Goal: Task Accomplishment & Management: Manage account settings

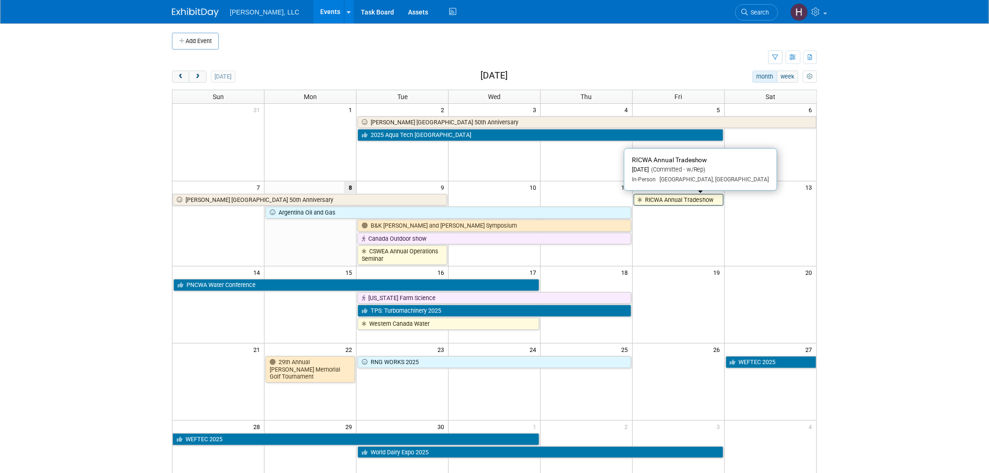
click at [665, 200] on link "RICWA Annual Tradeshow" at bounding box center [679, 200] width 90 height 12
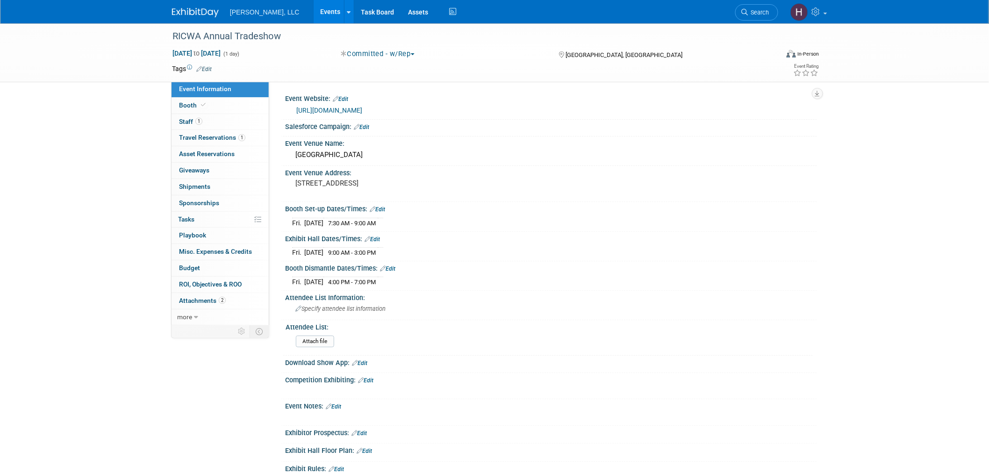
click at [314, 20] on link "Events" at bounding box center [331, 11] width 34 height 23
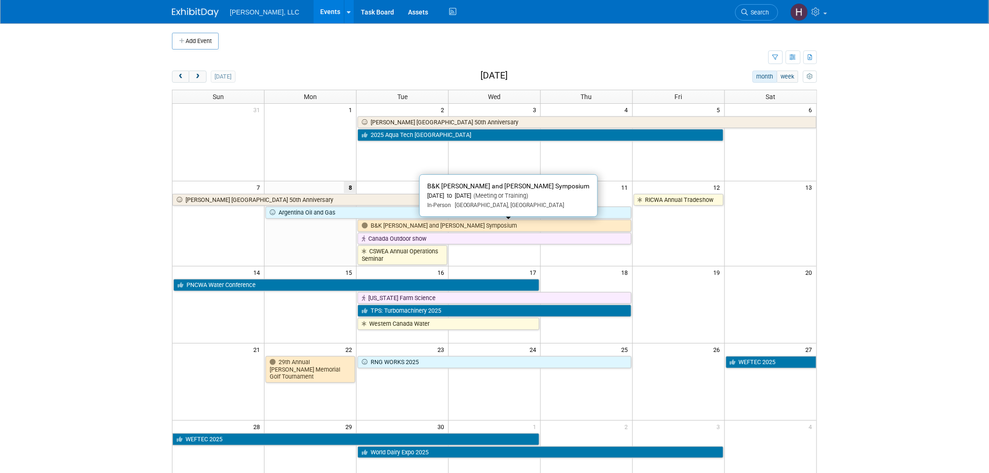
click at [455, 226] on link "B&K [PERSON_NAME] and [PERSON_NAME] Symposium" at bounding box center [495, 226] width 274 height 12
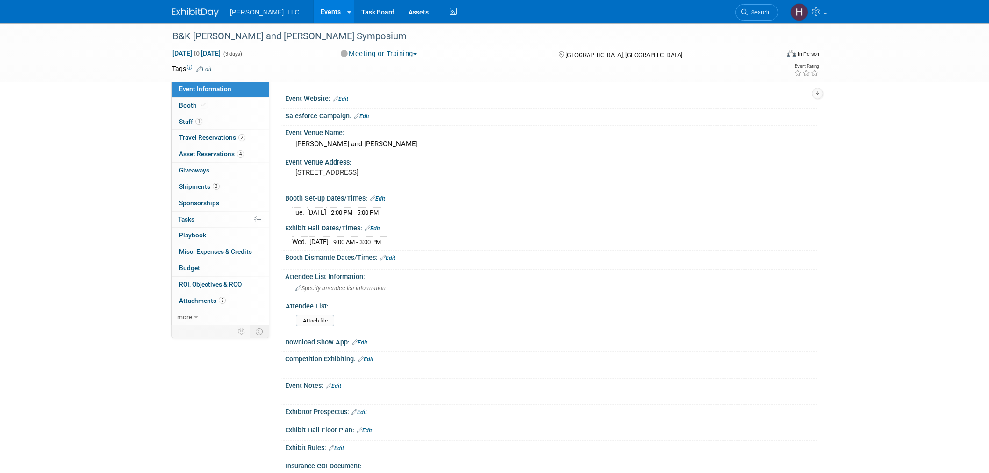
select select "Industrial"
click at [213, 100] on link "Booth" at bounding box center [220, 106] width 97 height 16
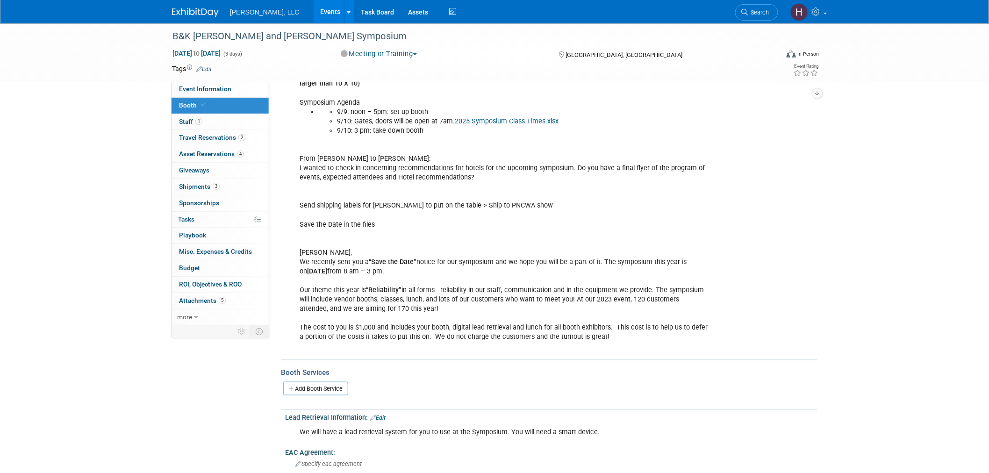
scroll to position [311, 0]
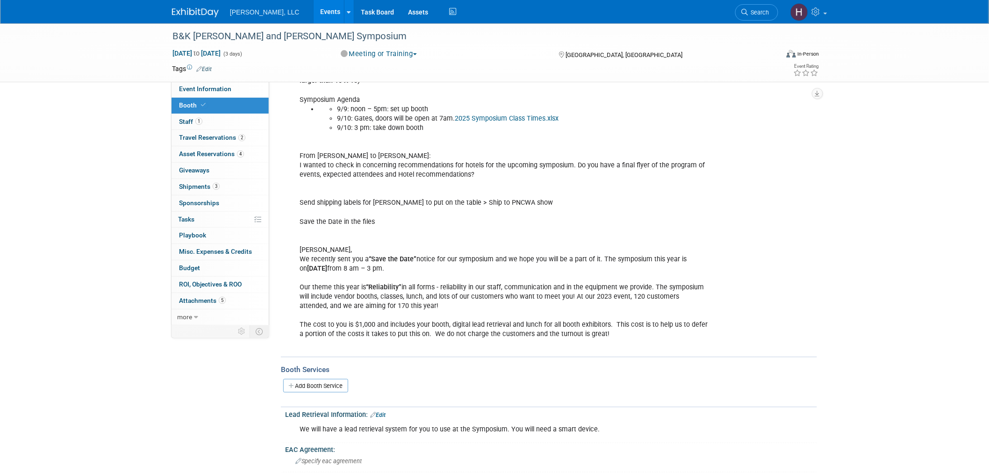
click at [314, 7] on link "Events" at bounding box center [331, 11] width 34 height 23
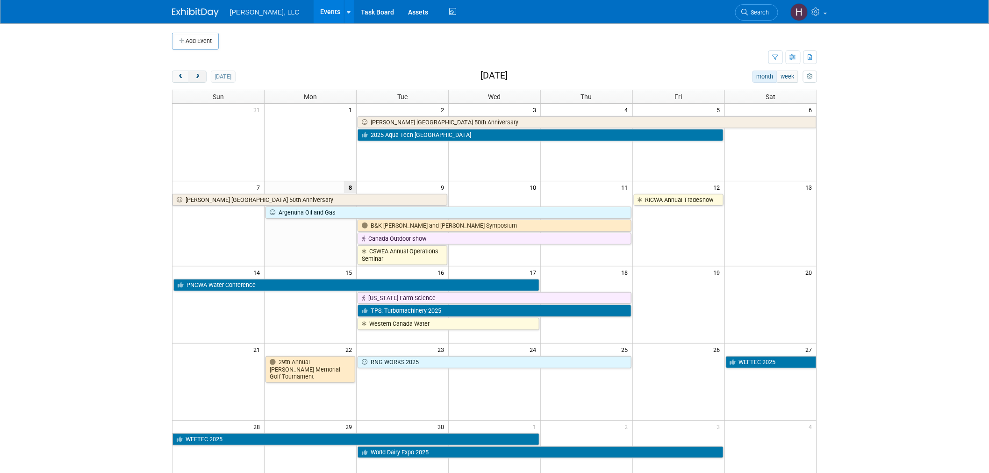
click at [197, 75] on span "next" at bounding box center [197, 77] width 7 height 6
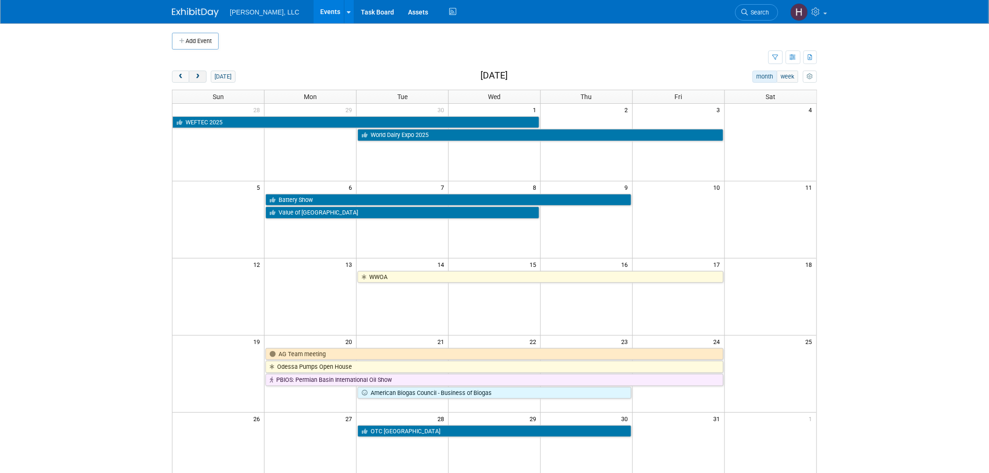
click at [197, 75] on span "next" at bounding box center [197, 77] width 7 height 6
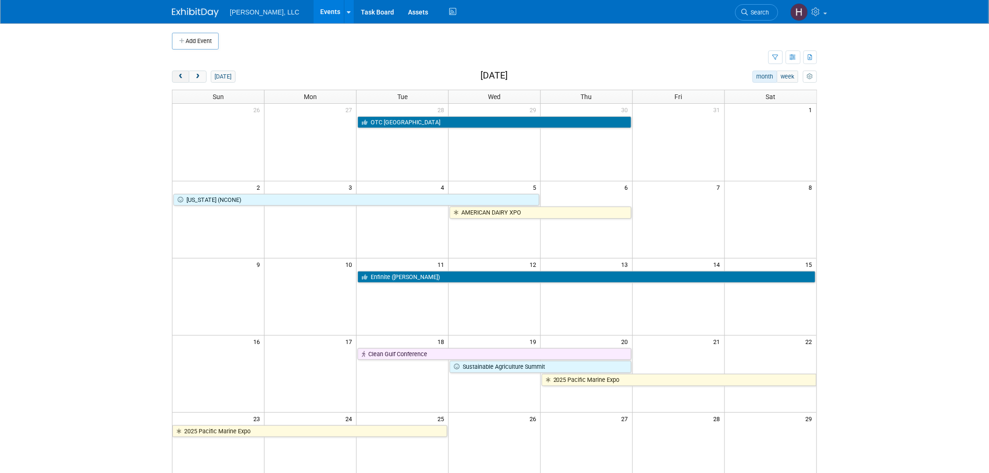
click at [177, 75] on span "prev" at bounding box center [180, 77] width 7 height 6
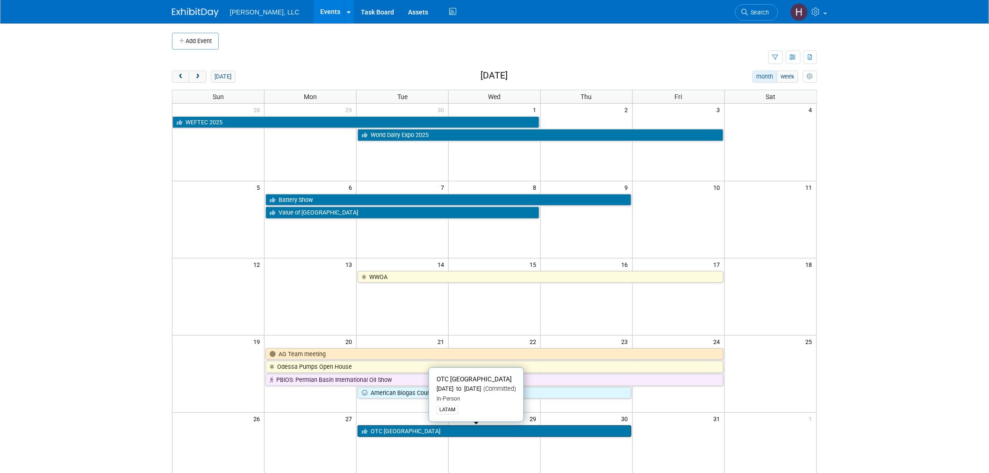
click at [418, 435] on link "OTC [GEOGRAPHIC_DATA]" at bounding box center [495, 431] width 274 height 12
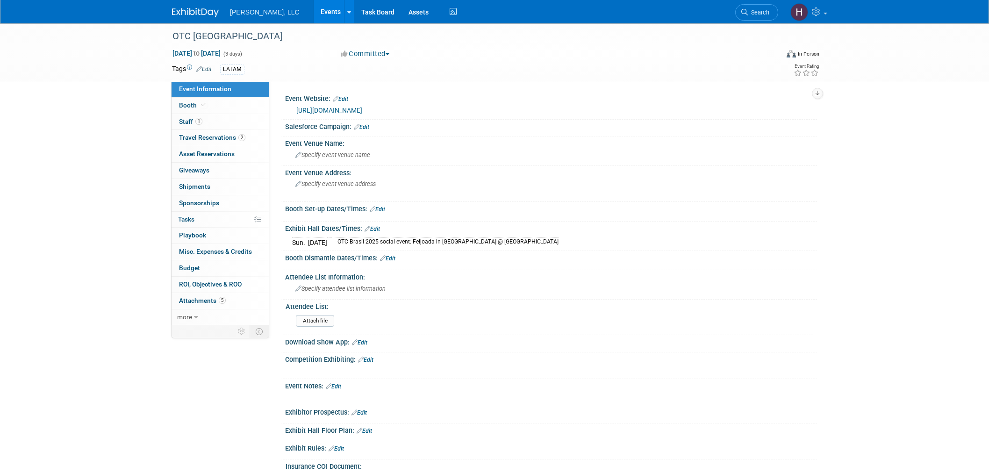
select select "Industrial"
click at [203, 137] on span "Travel Reservations 2" at bounding box center [212, 137] width 66 height 7
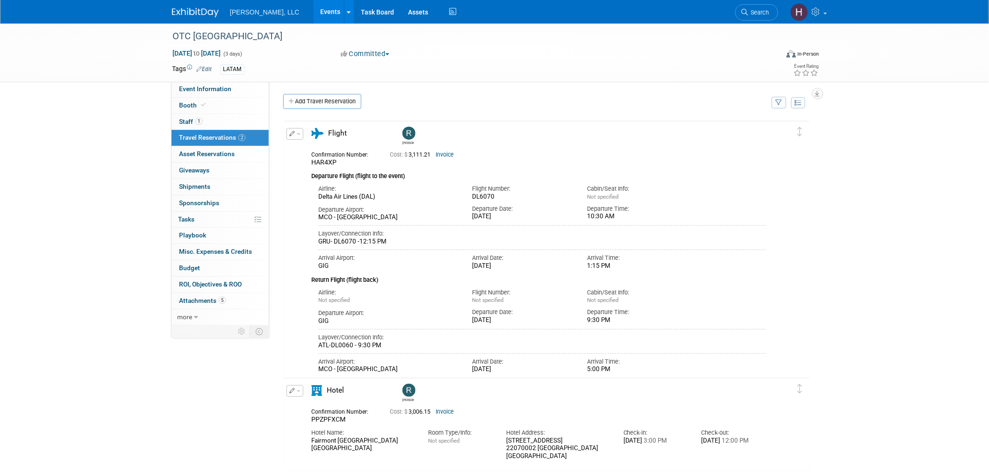
click at [449, 153] on link "Invoice" at bounding box center [445, 154] width 18 height 7
drag, startPoint x: 606, startPoint y: 265, endPoint x: 585, endPoint y: 267, distance: 20.2
click at [585, 267] on div "Arrival Time: 1:15 PM" at bounding box center [638, 260] width 115 height 20
drag, startPoint x: 399, startPoint y: 244, endPoint x: 357, endPoint y: 244, distance: 42.1
click at [357, 244] on div "GRU- DL6070 -12:15 PM" at bounding box center [541, 242] width 447 height 8
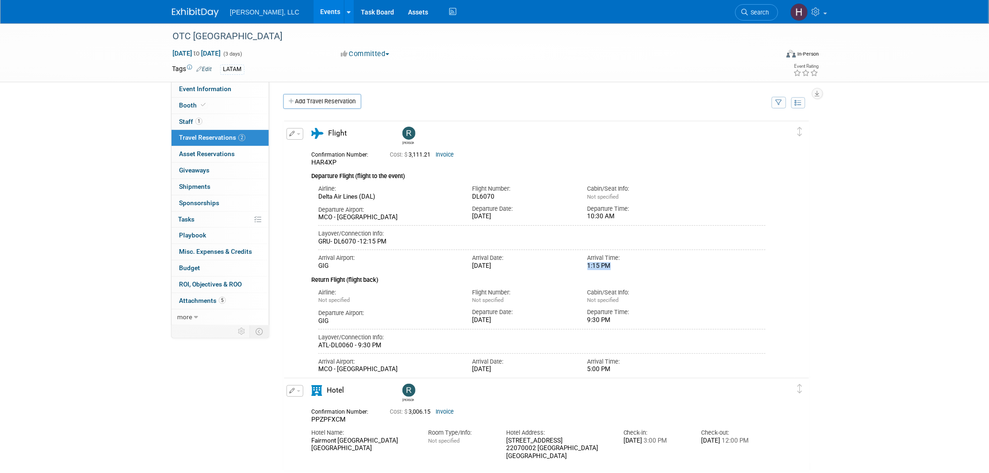
drag, startPoint x: 317, startPoint y: 242, endPoint x: 401, endPoint y: 245, distance: 83.7
click at [401, 245] on div "Airline: Delta Air Lines (DAL) Flight Number: DL6070 Not specified" at bounding box center [538, 225] width 454 height 89
click at [297, 133] on span "button" at bounding box center [299, 134] width 4 height 2
click at [310, 180] on button "Duplicate" at bounding box center [326, 181] width 79 height 14
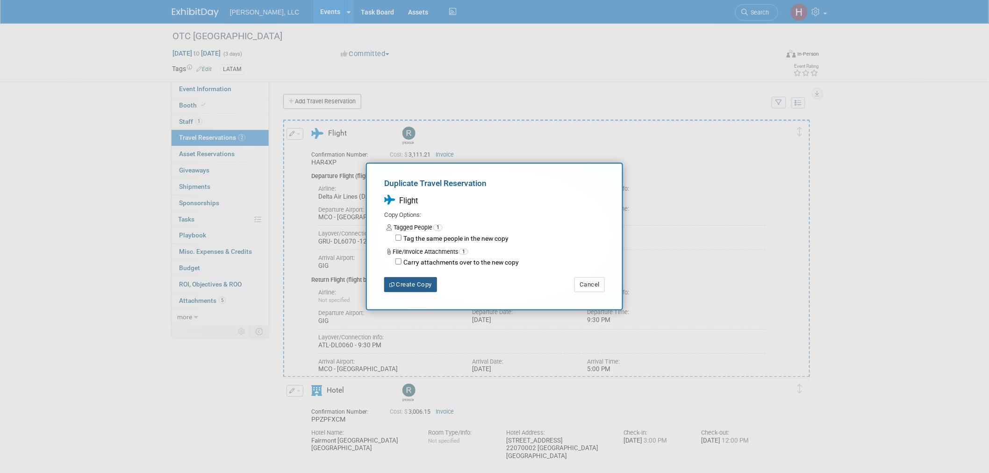
click at [403, 282] on button "Create Copy" at bounding box center [410, 284] width 53 height 15
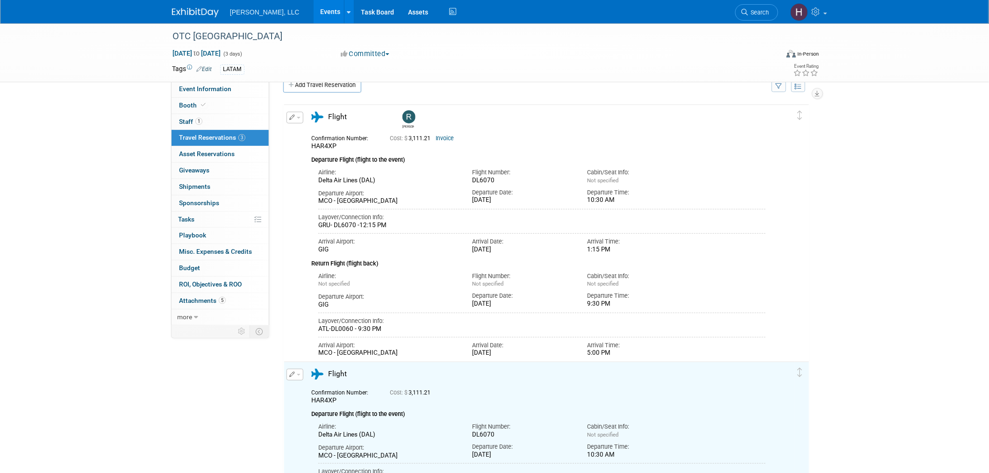
scroll to position [17, 0]
click at [299, 375] on button "button" at bounding box center [295, 374] width 17 height 12
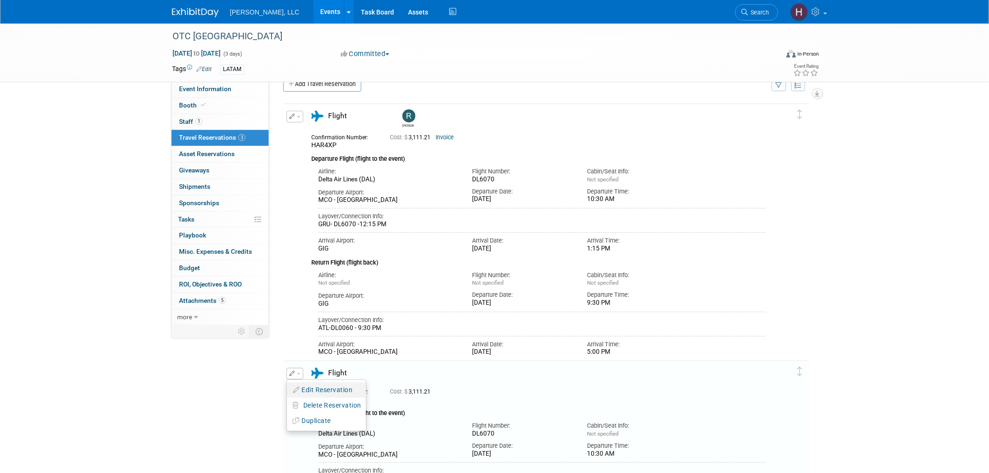
click at [299, 390] on icon "button" at bounding box center [296, 390] width 7 height 7
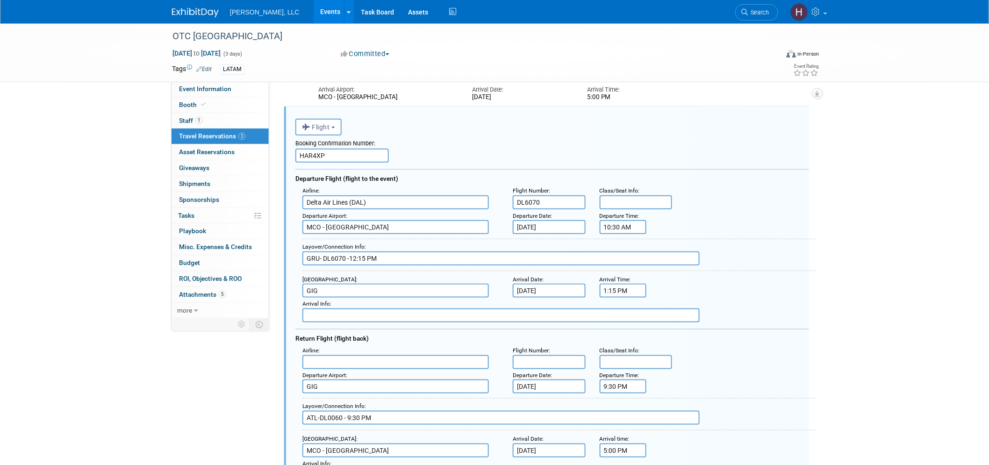
scroll to position [0, 0]
click at [315, 151] on input "HAR4XP" at bounding box center [343, 156] width 94 height 14
paste input "GNA8OY"
type input "GNA8OY"
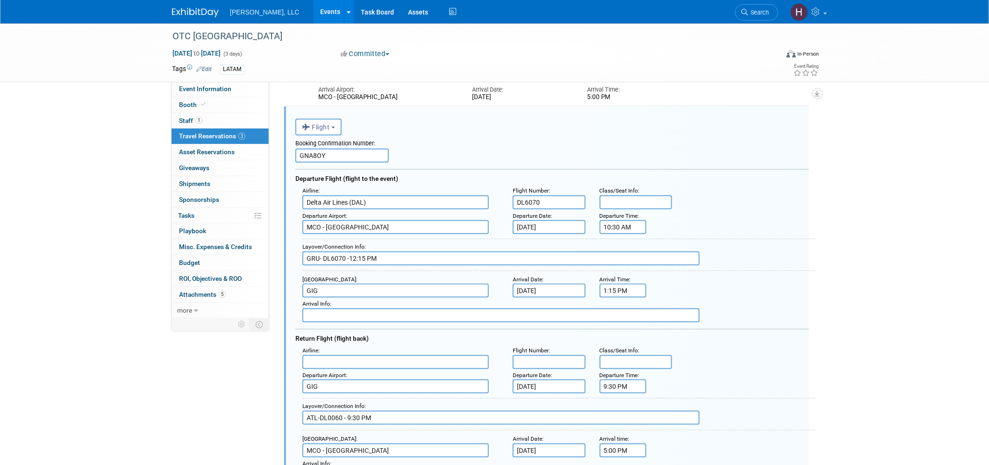
click at [352, 220] on input "MCO - Orlando International Airport" at bounding box center [396, 227] width 187 height 14
click at [353, 241] on span "MSP - Minneapolis-St Paul International/Wold-Chamberlain Airport" at bounding box center [400, 245] width 195 height 21
type input "MSP - Minneapolis-St Paul International/Wold-Chamberlain Airport"
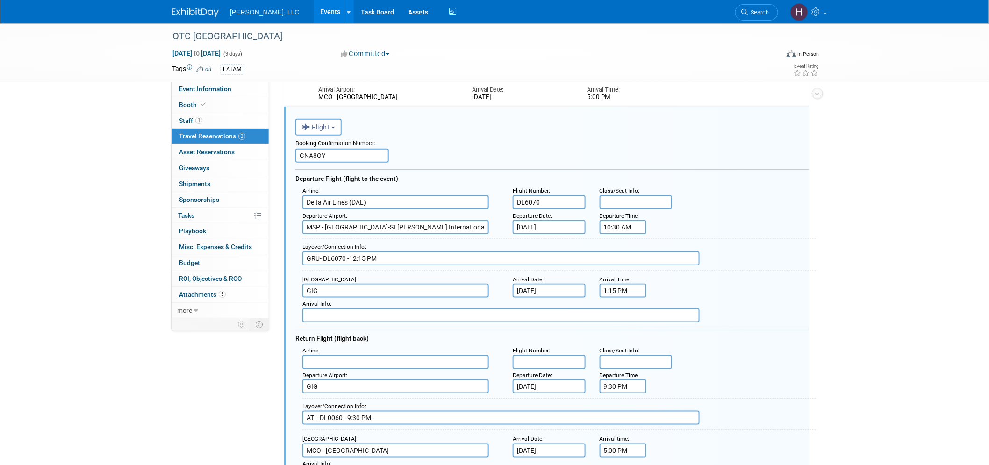
click at [305, 254] on input "GRU- DL6070 -12:15 PM" at bounding box center [501, 259] width 397 height 14
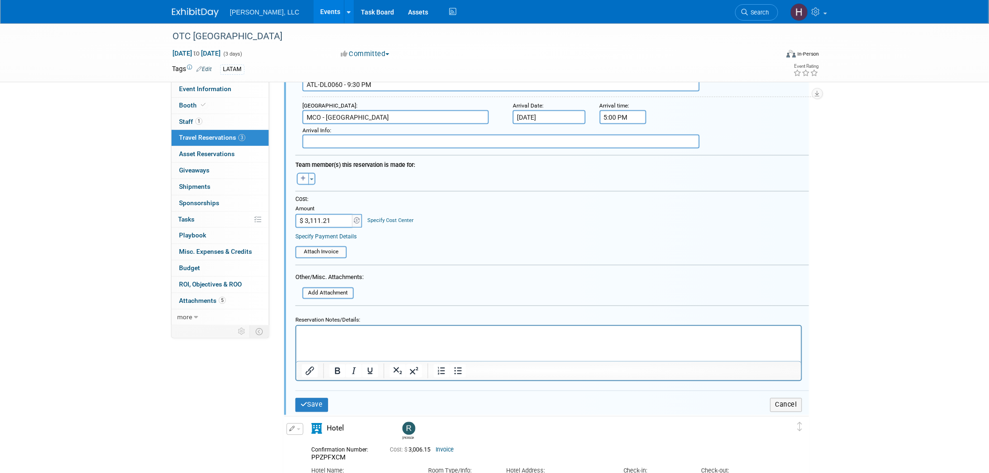
scroll to position [636, 0]
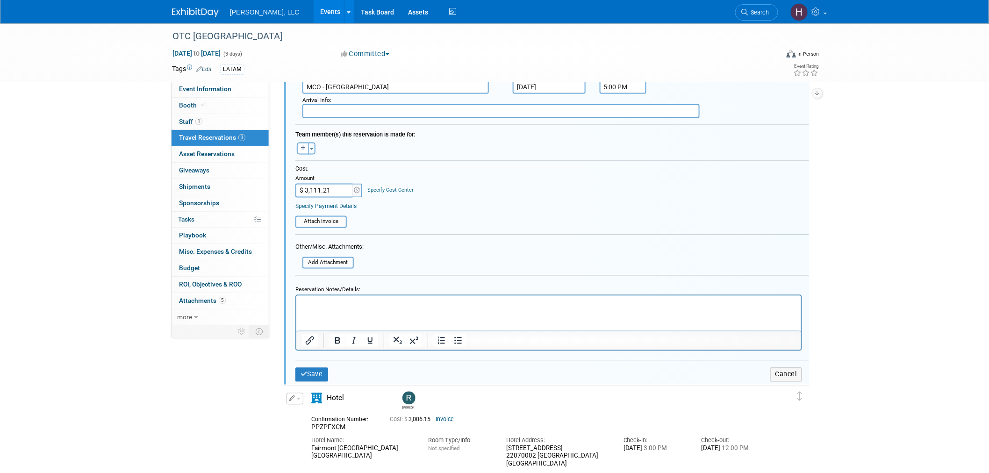
click at [315, 184] on input "$ 3,111.21" at bounding box center [325, 191] width 58 height 14
paste input "409.8"
type input "$ 3,409.81"
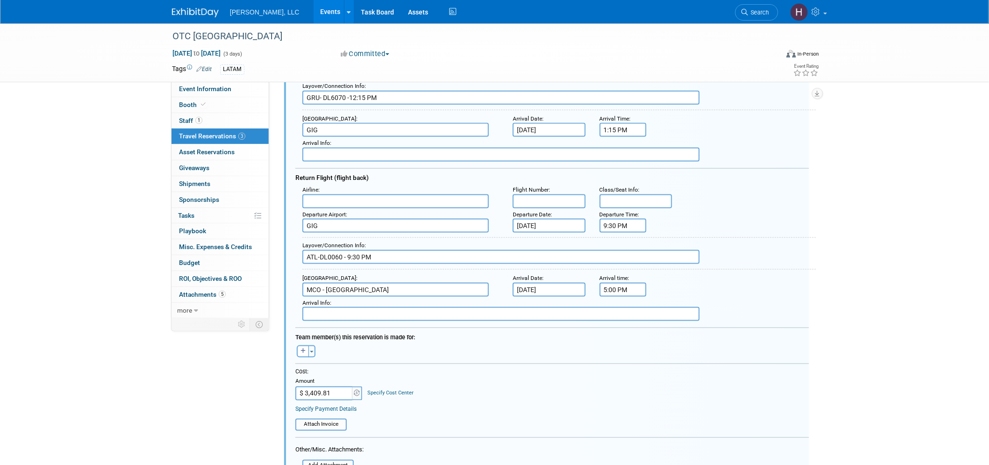
scroll to position [428, 0]
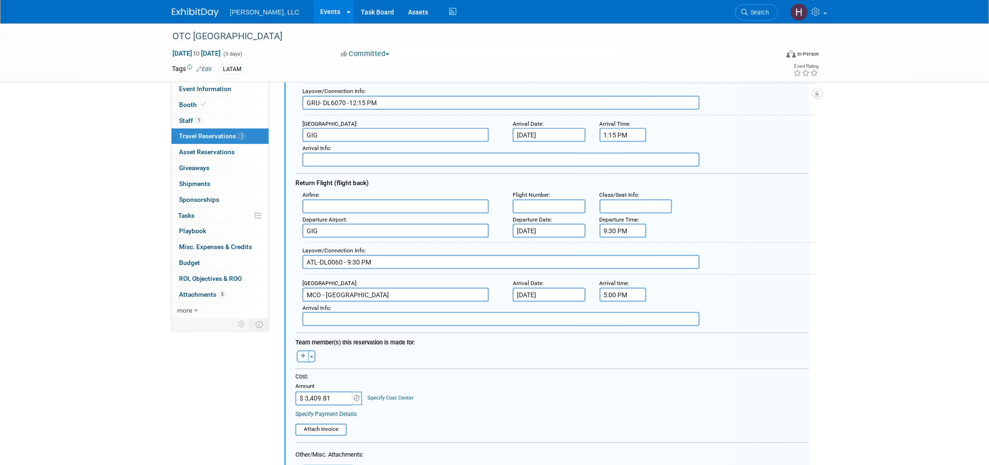
click at [301, 354] on icon "button" at bounding box center [303, 357] width 5 height 6
select select
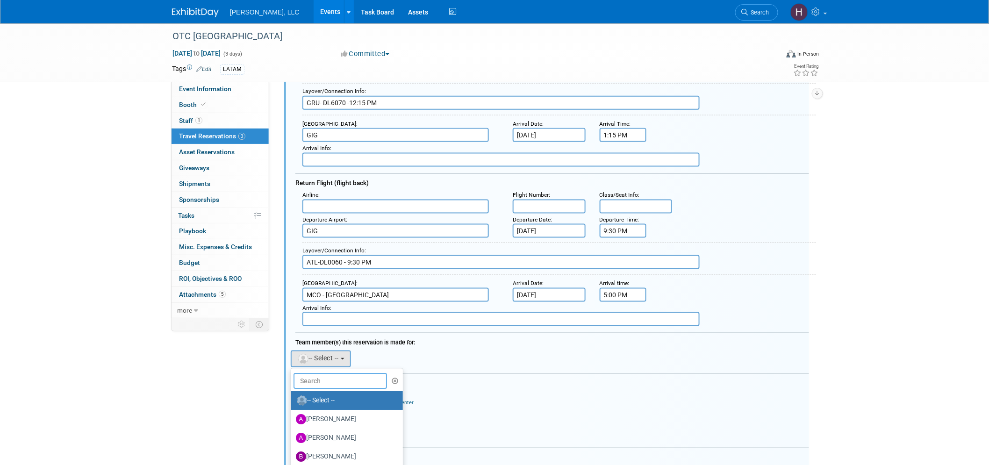
click at [310, 374] on input "text" at bounding box center [341, 382] width 94 height 16
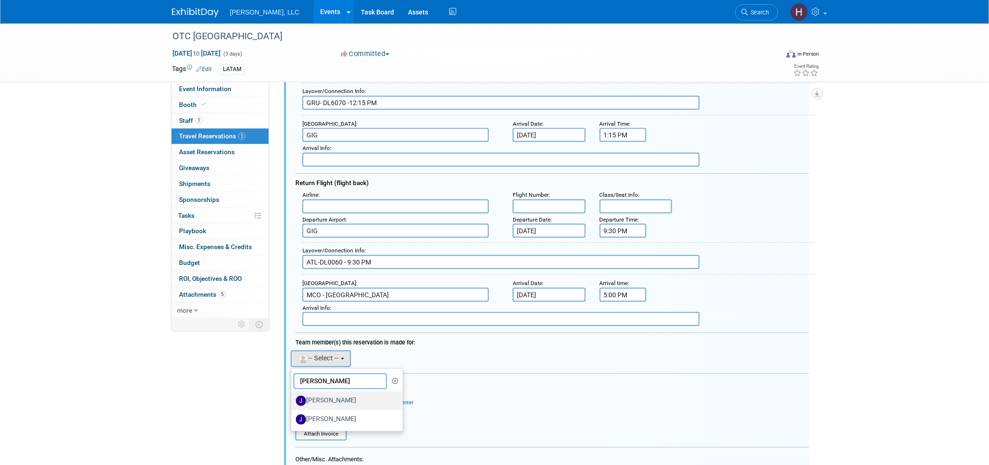
type input "jere"
click at [338, 394] on label "Jeremiah Wojciechowski" at bounding box center [345, 401] width 98 height 15
click at [293, 397] on input "Jeremiah Wojciechowski" at bounding box center [290, 400] width 6 height 6
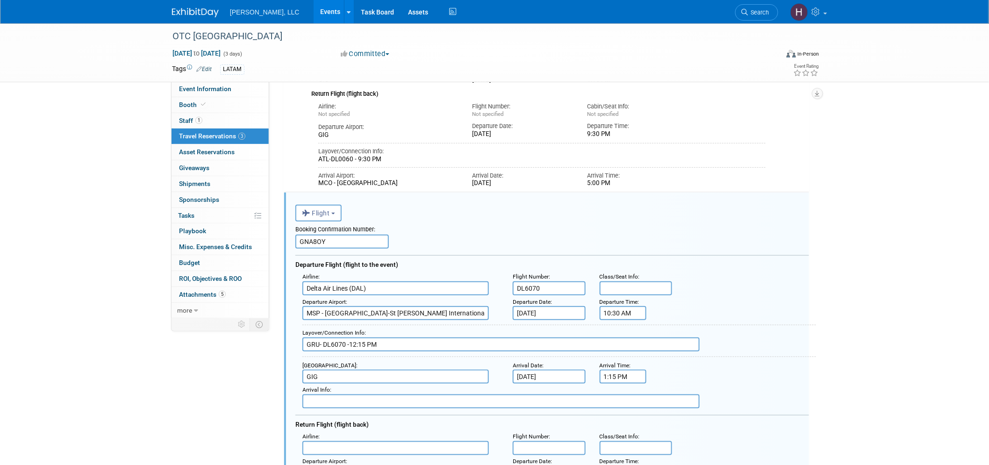
scroll to position [168, 0]
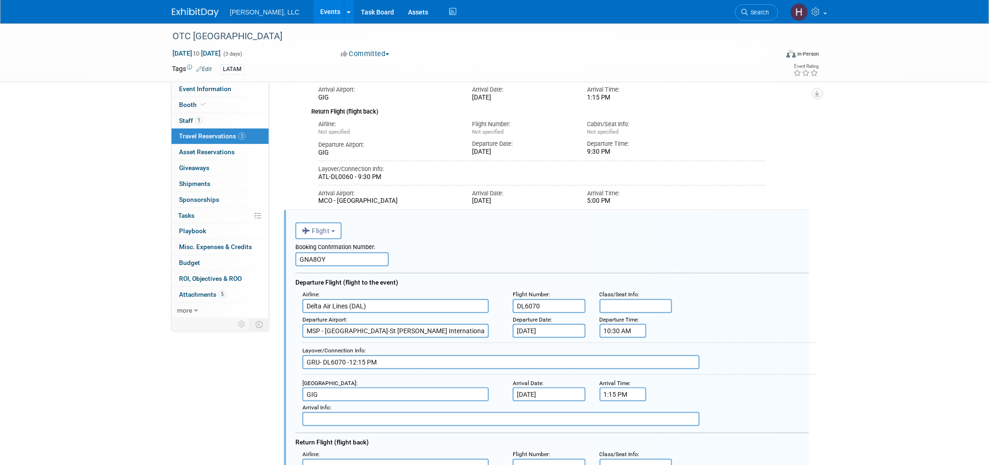
click at [620, 329] on input "10:30 AM" at bounding box center [623, 331] width 47 height 14
click at [624, 385] on span at bounding box center [621, 393] width 16 height 16
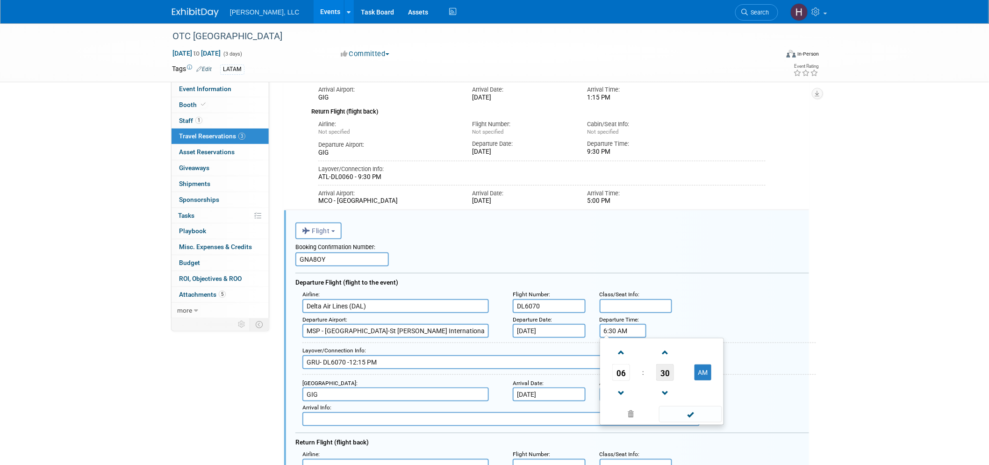
click at [663, 371] on span "30" at bounding box center [665, 372] width 18 height 17
click at [699, 343] on td "15" at bounding box center [707, 352] width 30 height 25
click at [699, 368] on button "AM" at bounding box center [703, 373] width 17 height 16
type input "6:15 PM"
click at [717, 413] on span at bounding box center [690, 414] width 63 height 16
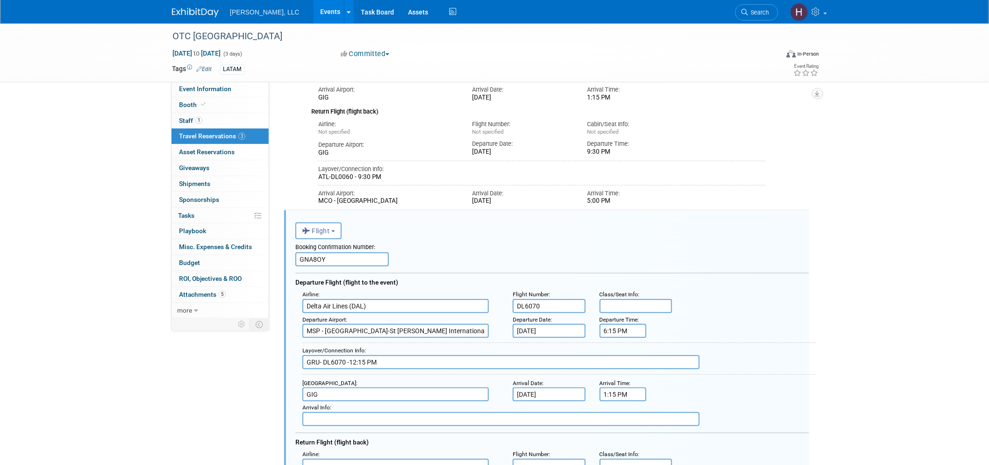
click at [305, 358] on input "GRU- DL6070 -12:15 PM" at bounding box center [501, 362] width 397 height 14
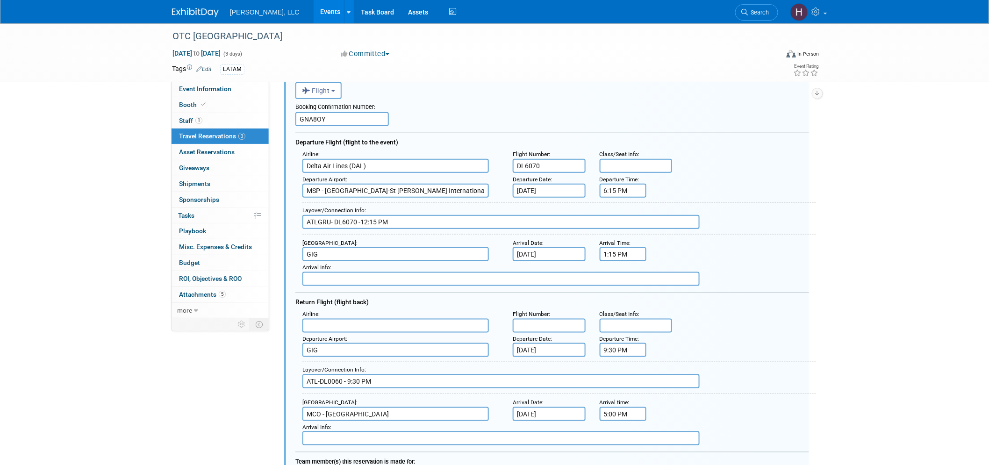
scroll to position [324, 0]
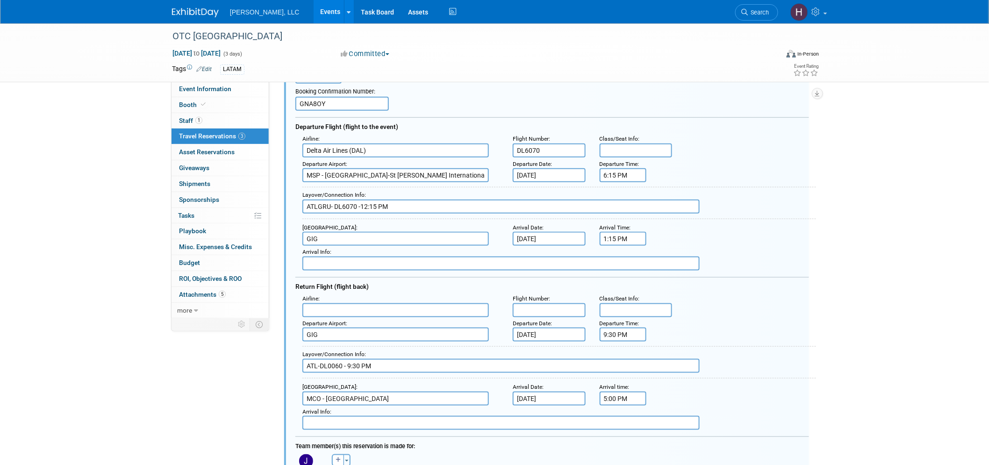
click at [316, 203] on input "ATLGRU- DL6070 -12:15 PM" at bounding box center [501, 207] width 397 height 14
type input "ATL11:00PM GRU- DL6070 -12:15 PM"
click at [546, 303] on input "text" at bounding box center [549, 310] width 73 height 14
click at [322, 303] on input "text" at bounding box center [396, 310] width 187 height 14
click at [333, 333] on span "Delta Air Lines (DAL)" at bounding box center [400, 340] width 195 height 14
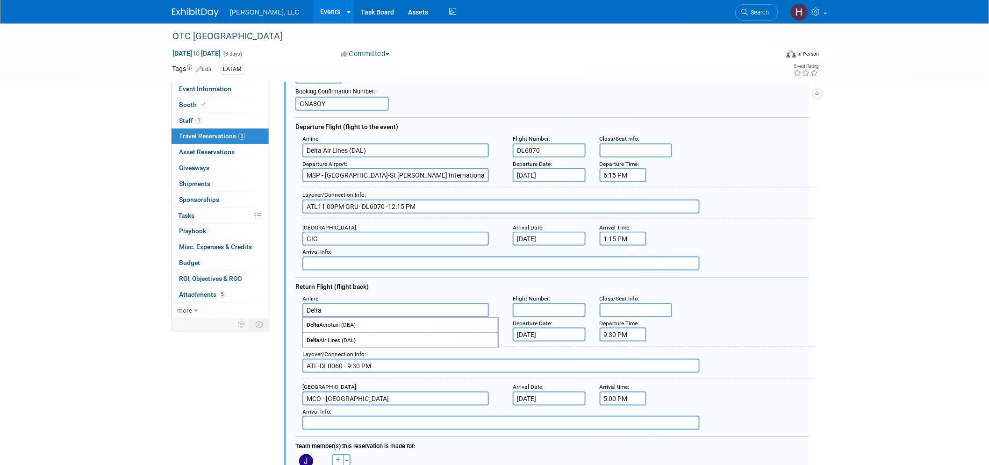
type input "Delta Air Lines (DAL)"
click at [564, 305] on input "text" at bounding box center [549, 310] width 73 height 14
paste input "View Flight Operation Details for DL0060"
drag, startPoint x: 567, startPoint y: 303, endPoint x: 414, endPoint y: 288, distance: 153.7
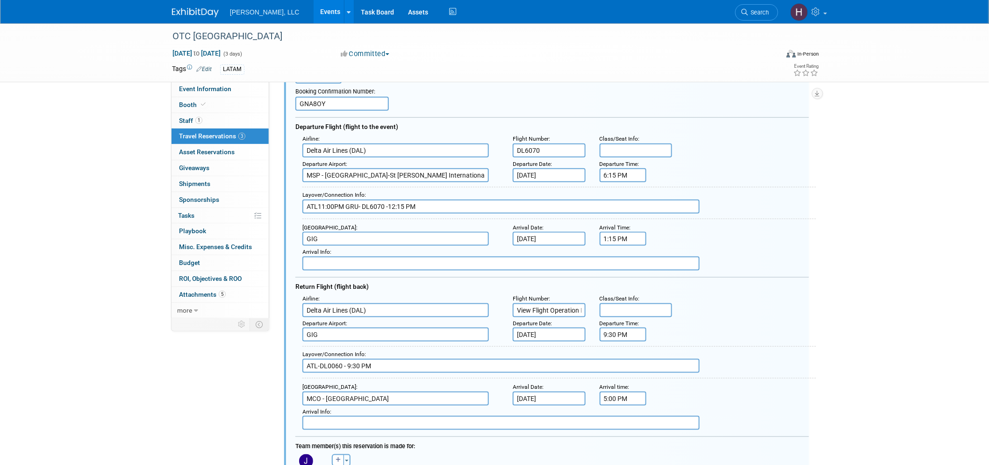
click at [414, 293] on div "Airline : Delta Air Lines (DAL) Flight Number : View Flight Operation Details f…" at bounding box center [556, 305] width 521 height 25
click at [766, 350] on div "Layover/Connection Info :" at bounding box center [560, 354] width 514 height 9
click at [544, 304] on input "0060" at bounding box center [549, 310] width 73 height 14
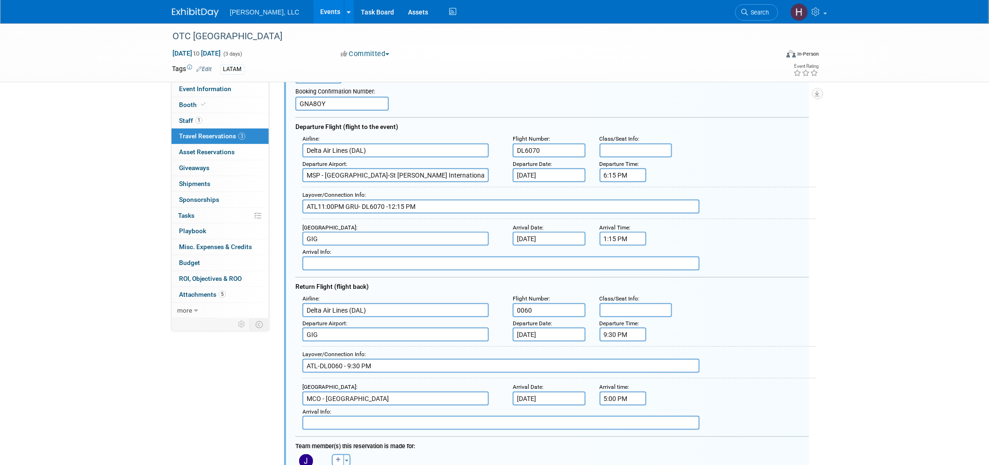
paste input "DL2775"
type input "0060"
drag, startPoint x: 340, startPoint y: 358, endPoint x: 319, endPoint y: 357, distance: 21.1
click at [319, 359] on input "ATL-DL0060 - 9:30 PM" at bounding box center [501, 366] width 397 height 14
paste input "2775"
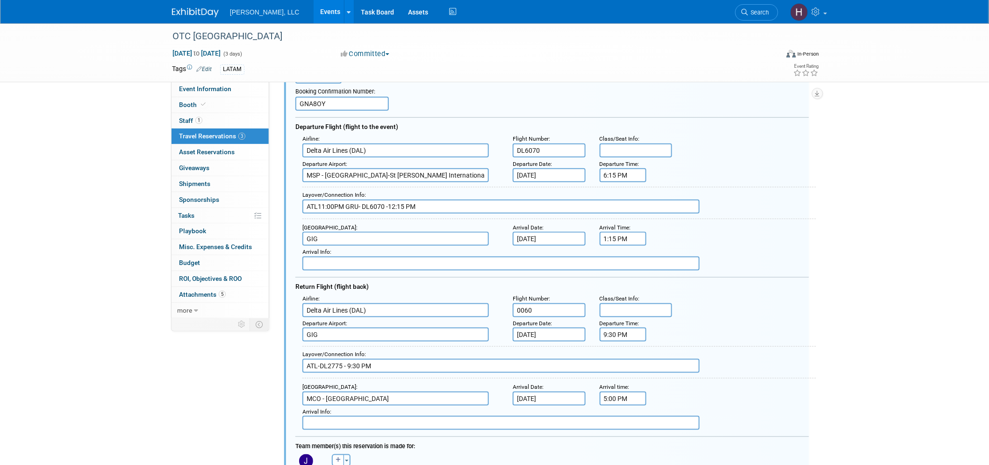
type input "ATL-DL2775 - 9:30 PM"
click at [337, 392] on input "MCO - Orlando International Airport" at bounding box center [396, 399] width 187 height 14
click at [353, 406] on span "MSP - Minneapolis-St Paul International/Wold-Chamberlain Airport" at bounding box center [400, 416] width 195 height 21
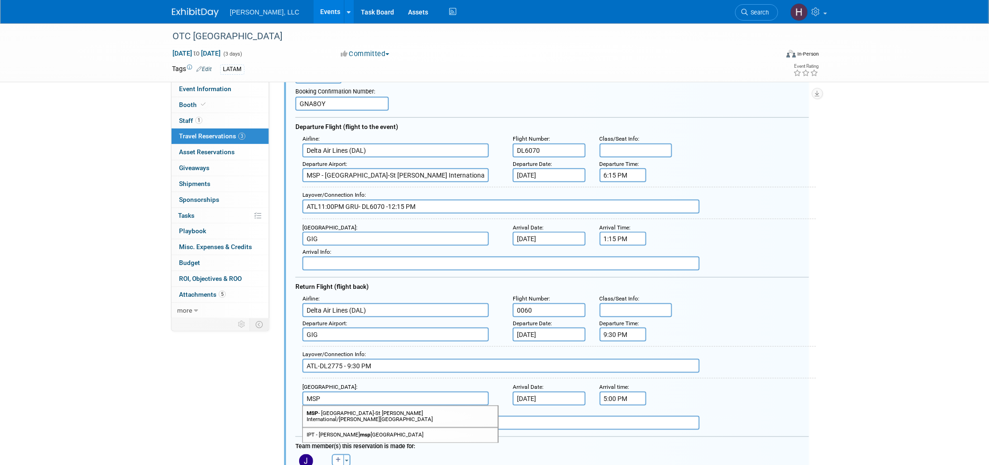
type input "MSP - Minneapolis-St Paul International/Wold-Chamberlain Airport"
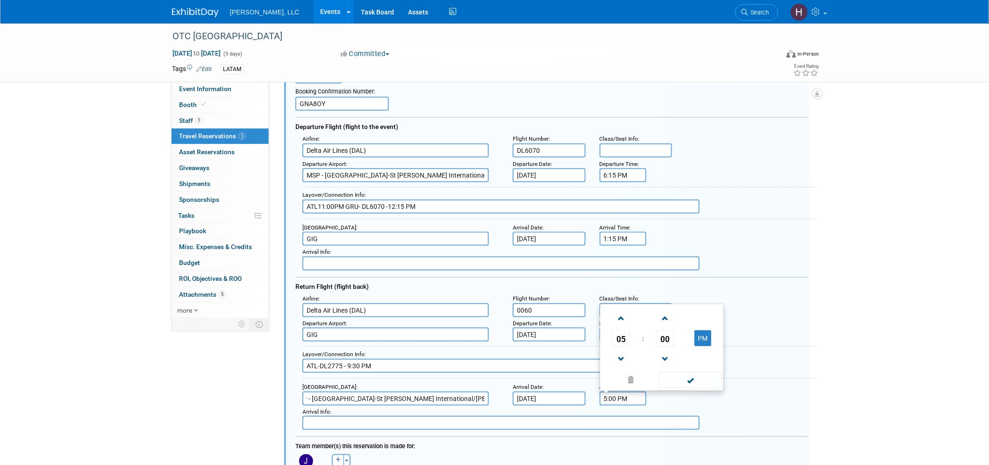
click at [608, 392] on input "5:00 PM" at bounding box center [623, 399] width 47 height 14
click at [616, 351] on span at bounding box center [621, 359] width 16 height 16
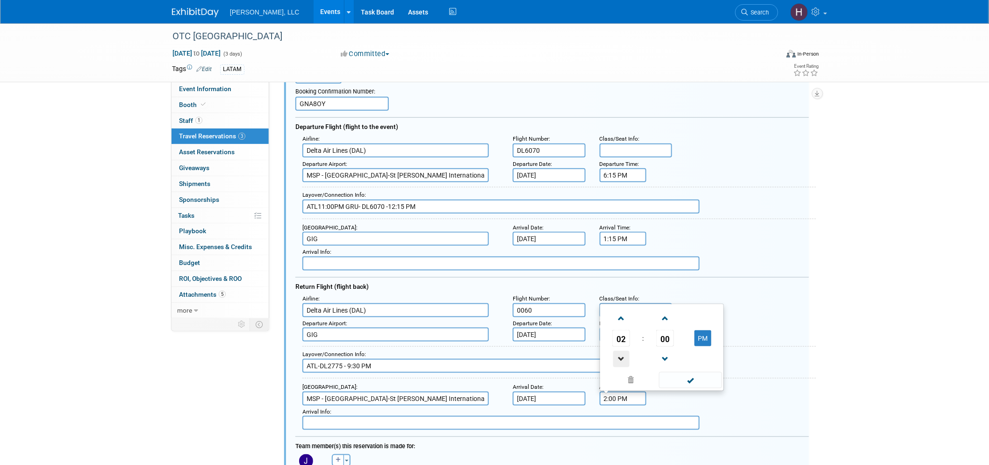
click at [616, 351] on span at bounding box center [621, 359] width 16 height 16
click at [625, 310] on span at bounding box center [621, 318] width 16 height 16
click at [619, 351] on span at bounding box center [621, 359] width 16 height 16
click at [659, 330] on span "00" at bounding box center [665, 338] width 18 height 17
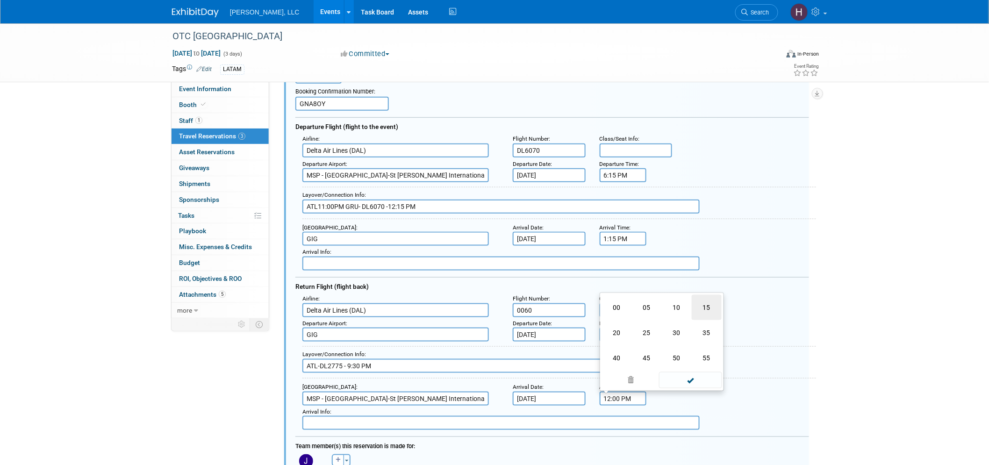
click at [699, 300] on td "15" at bounding box center [707, 307] width 30 height 25
type input "12:15 PM"
click at [691, 376] on span at bounding box center [690, 380] width 63 height 16
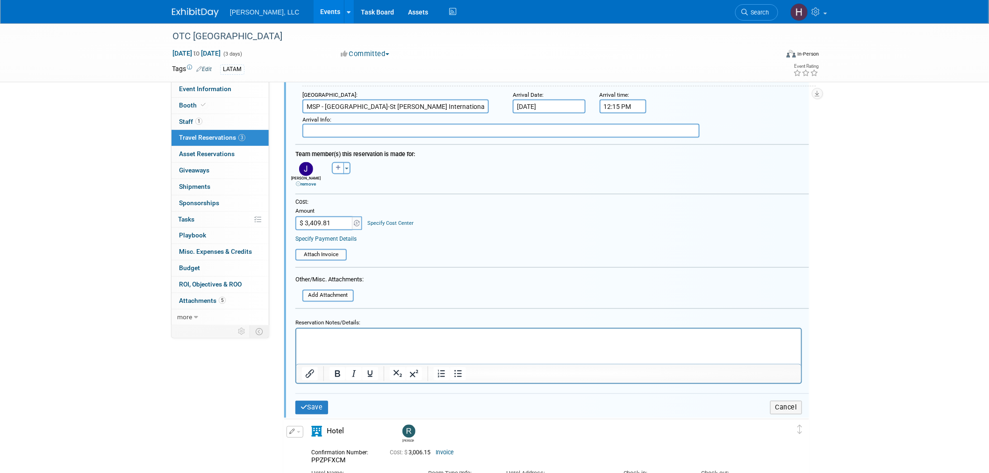
scroll to position [602, 0]
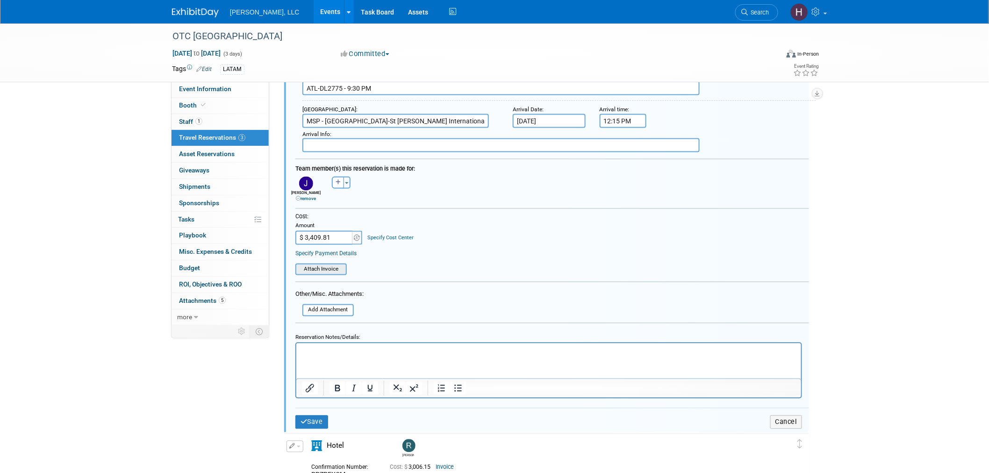
click at [318, 265] on input "file" at bounding box center [290, 270] width 111 height 10
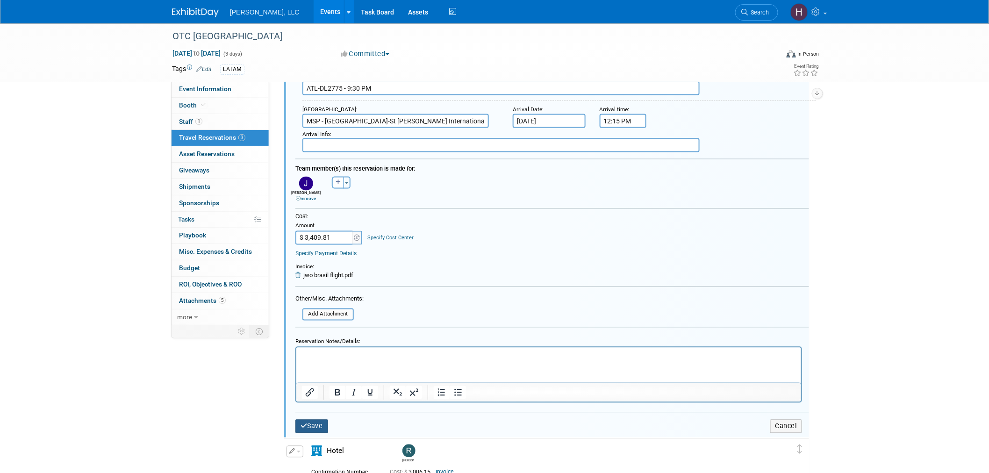
click at [314, 420] on button "Save" at bounding box center [312, 427] width 33 height 14
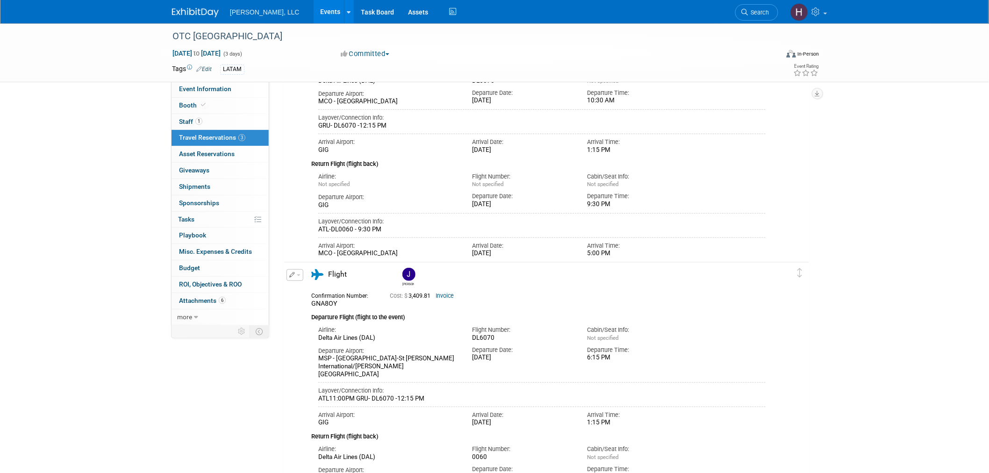
scroll to position [0, 0]
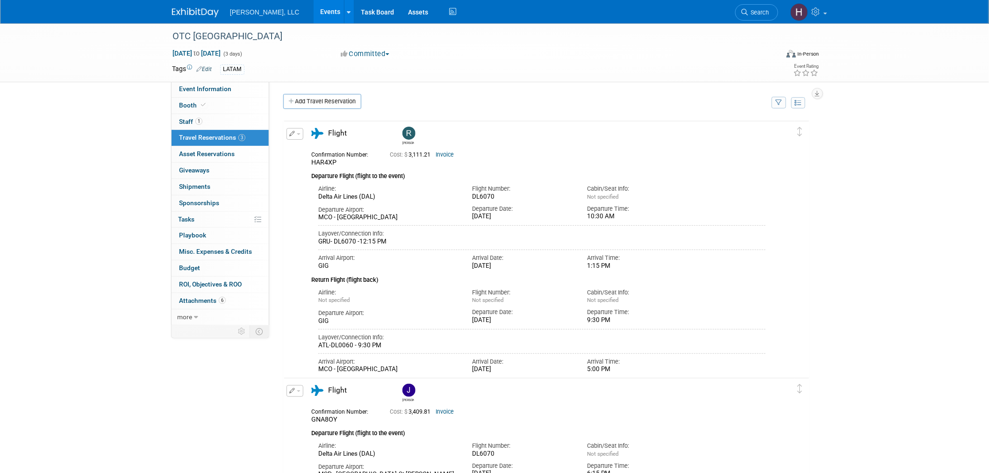
click at [452, 156] on link "Invoice" at bounding box center [445, 154] width 18 height 7
click at [212, 89] on span "Event Information" at bounding box center [205, 88] width 52 height 7
select select "Industrial"
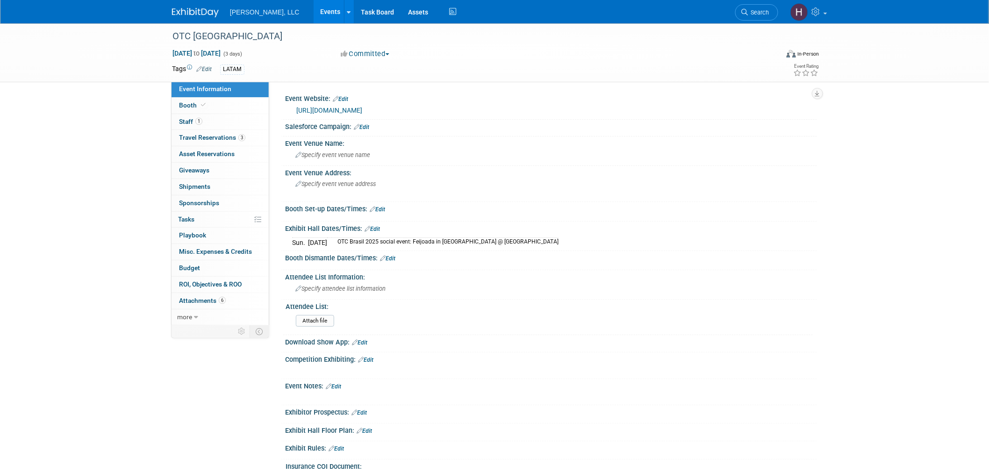
click at [362, 109] on link "https://otcbrasil.org/general-info/" at bounding box center [329, 110] width 66 height 7
click at [214, 137] on span "Travel Reservations 3" at bounding box center [212, 137] width 66 height 7
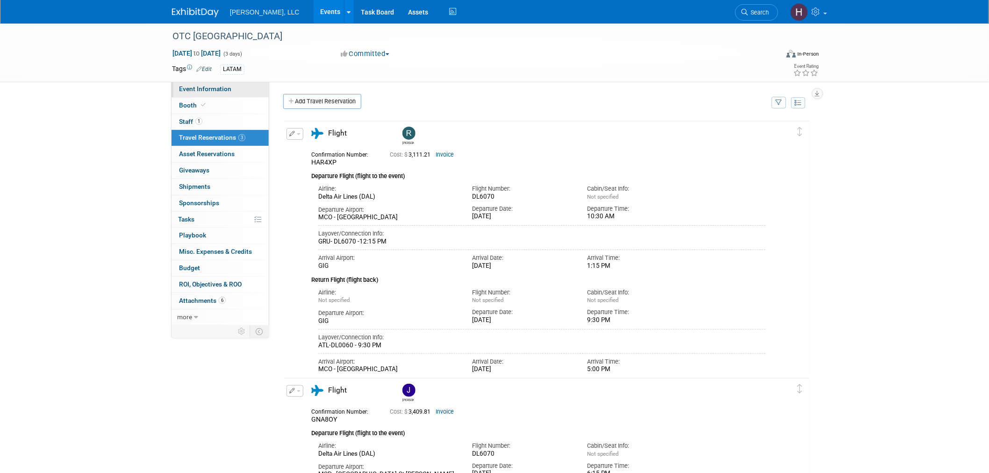
click at [218, 86] on span "Event Information" at bounding box center [205, 88] width 52 height 7
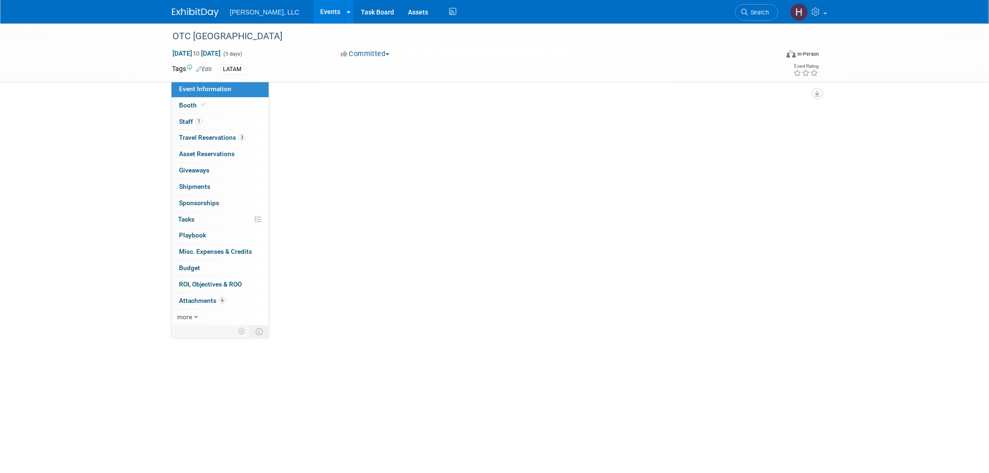
select select "Industrial"
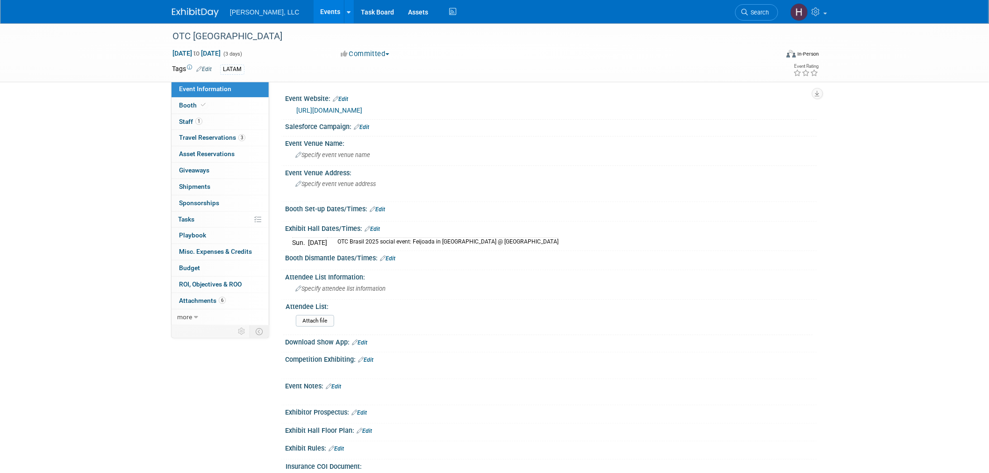
click at [362, 109] on link "https://otcbrasil.org/general-info/" at bounding box center [329, 110] width 66 height 7
click at [209, 136] on span "Travel Reservations 3" at bounding box center [212, 137] width 66 height 7
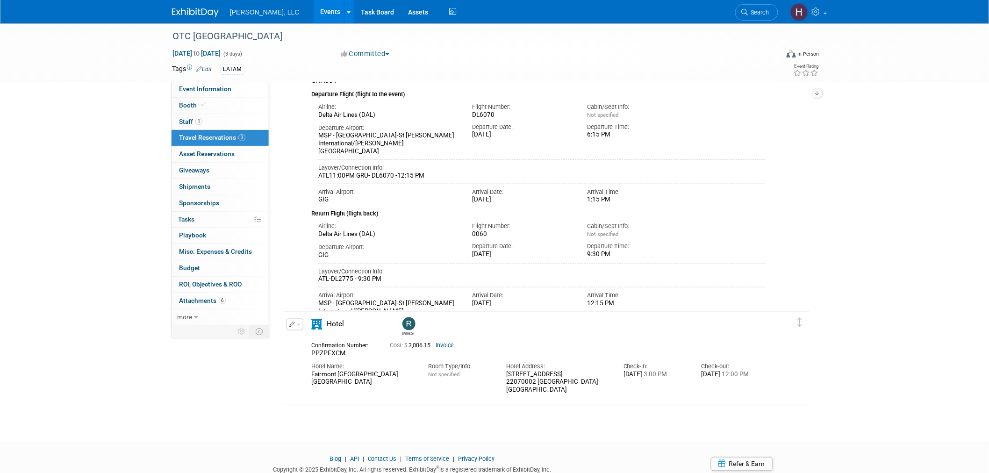
scroll to position [321, 0]
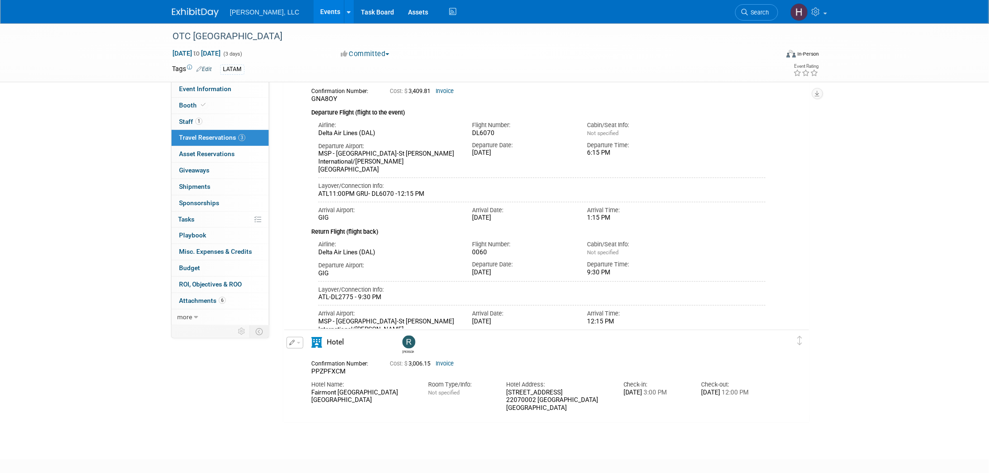
click at [443, 358] on div "Cost: $ 3,006.15 Invoice" at bounding box center [558, 363] width 337 height 10
click at [443, 362] on link "Invoice" at bounding box center [445, 364] width 18 height 7
click at [197, 10] on img at bounding box center [195, 12] width 47 height 9
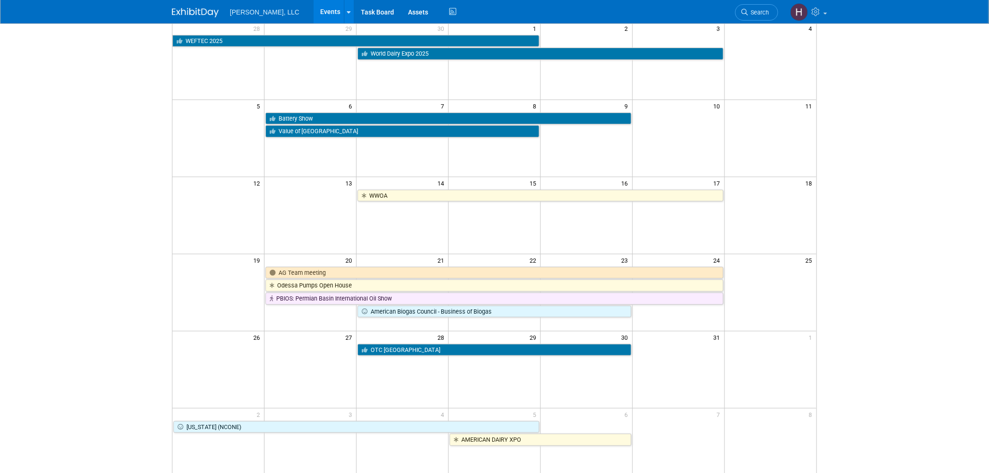
scroll to position [104, 0]
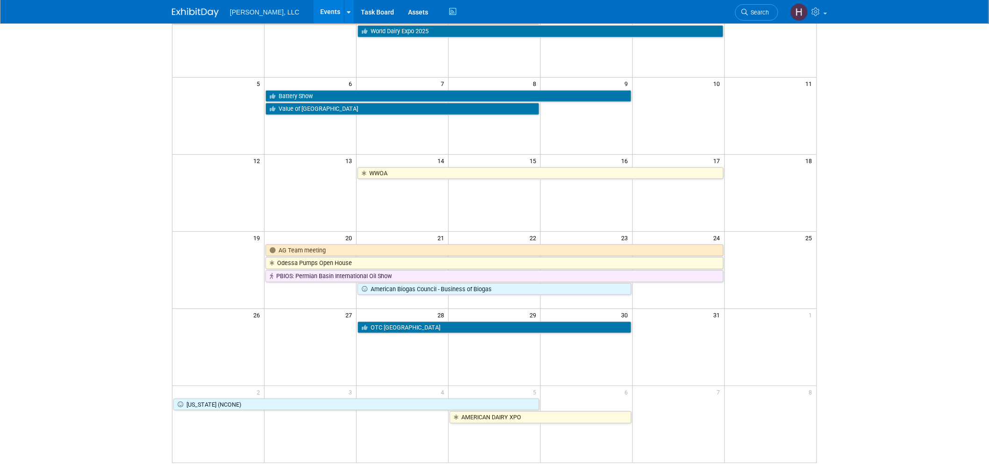
click at [511, 193] on td at bounding box center [495, 192] width 92 height 77
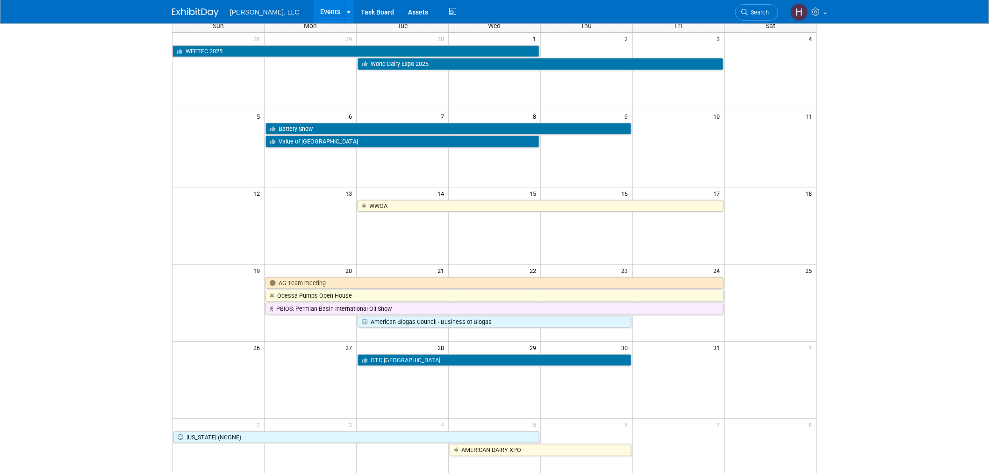
scroll to position [0, 0]
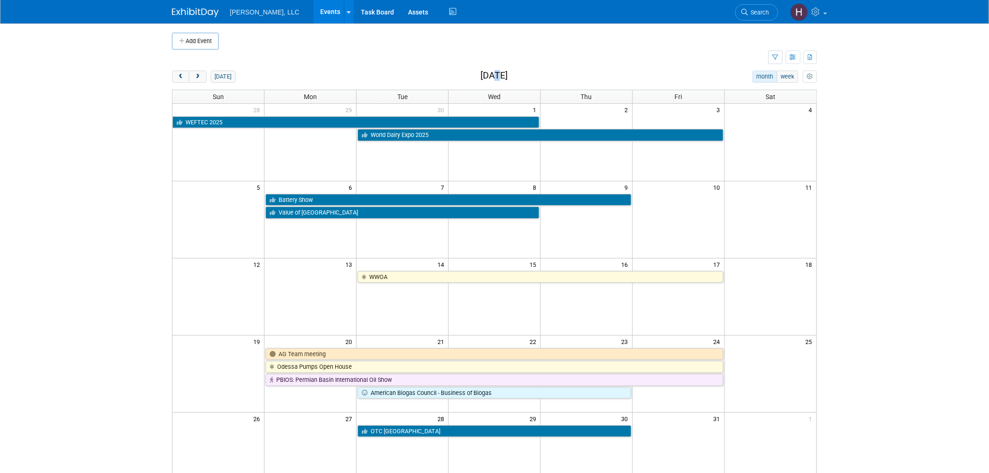
click at [482, 78] on h2 "[DATE]" at bounding box center [494, 76] width 27 height 10
click at [628, 68] on div "Add Event New Event Duplicate Event Warning There is another event in your work…" at bounding box center [494, 304] width 659 height 562
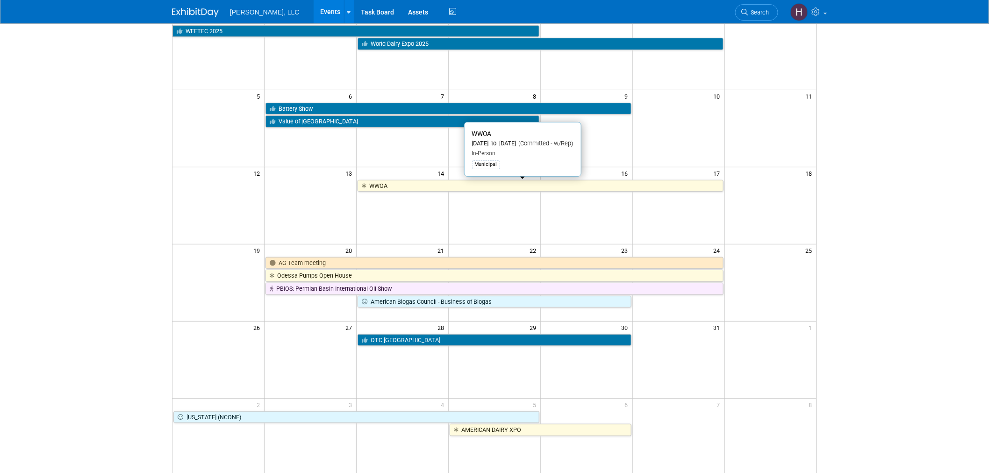
scroll to position [39, 0]
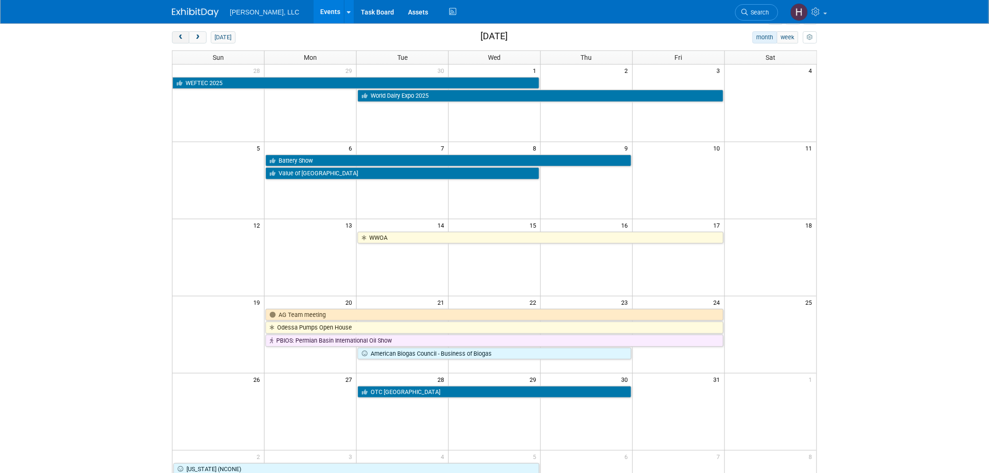
click at [180, 36] on span "prev" at bounding box center [180, 38] width 7 height 6
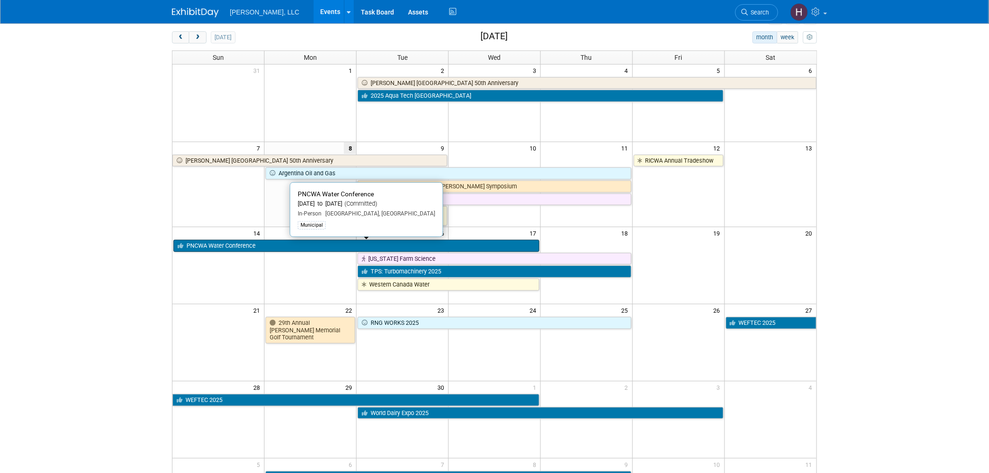
click at [314, 243] on link "PNCWA Water Conference" at bounding box center [356, 246] width 366 height 12
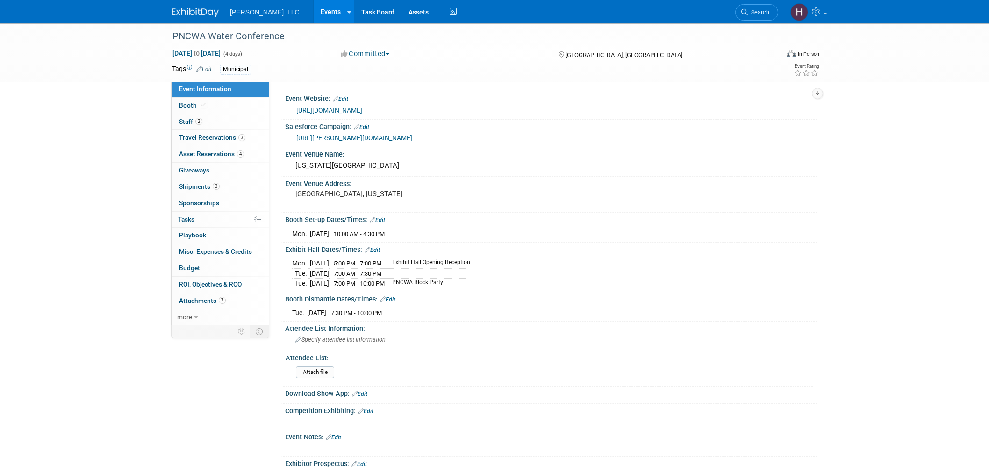
select select "Municipal"
click at [208, 138] on span "Travel Reservations 3" at bounding box center [212, 137] width 66 height 7
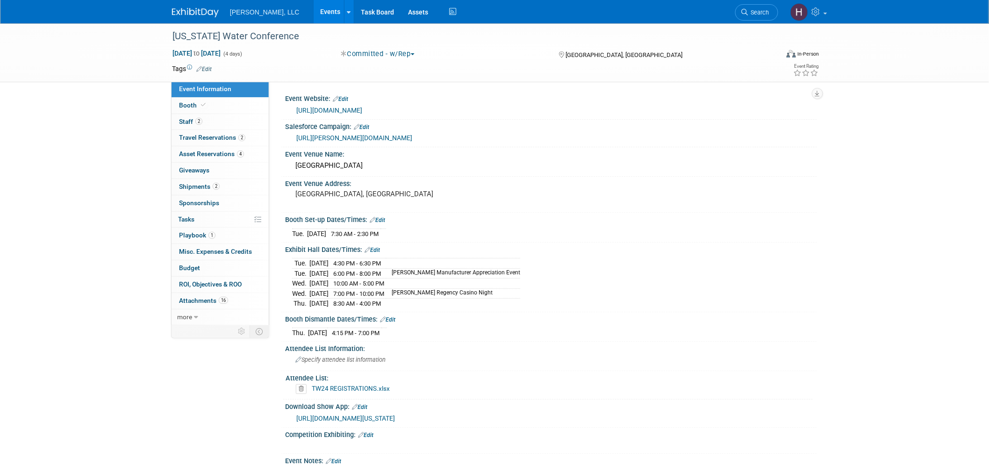
click at [314, 17] on link "Events" at bounding box center [331, 11] width 34 height 23
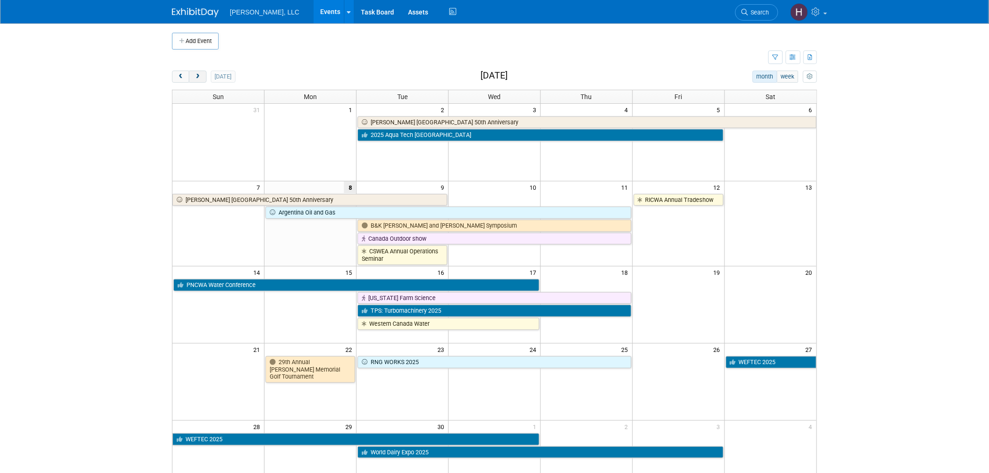
click at [197, 79] on span "next" at bounding box center [197, 77] width 7 height 6
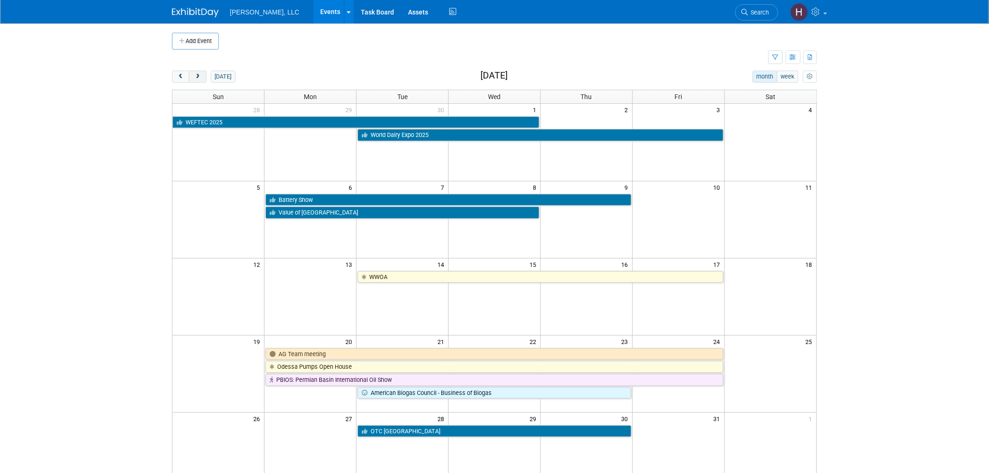
click at [197, 79] on span "next" at bounding box center [197, 77] width 7 height 6
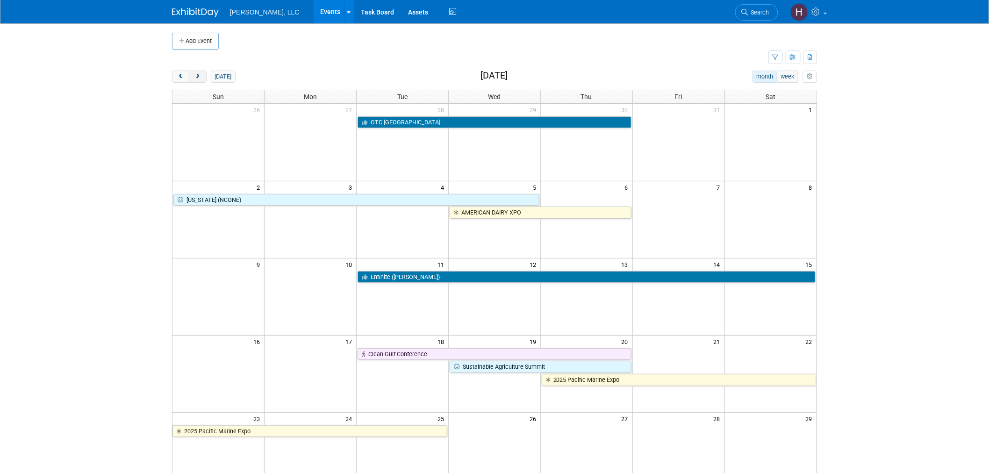
click at [197, 78] on span "next" at bounding box center [197, 77] width 7 height 6
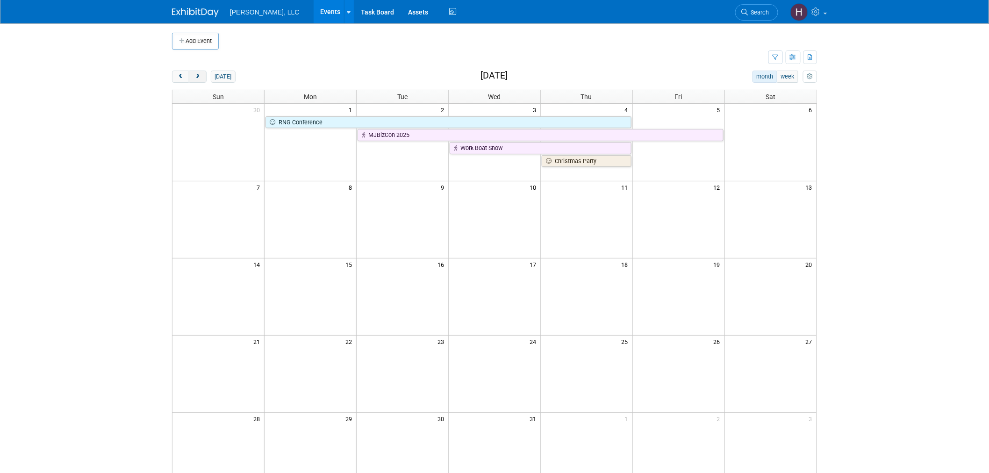
click at [197, 78] on span "next" at bounding box center [197, 77] width 7 height 6
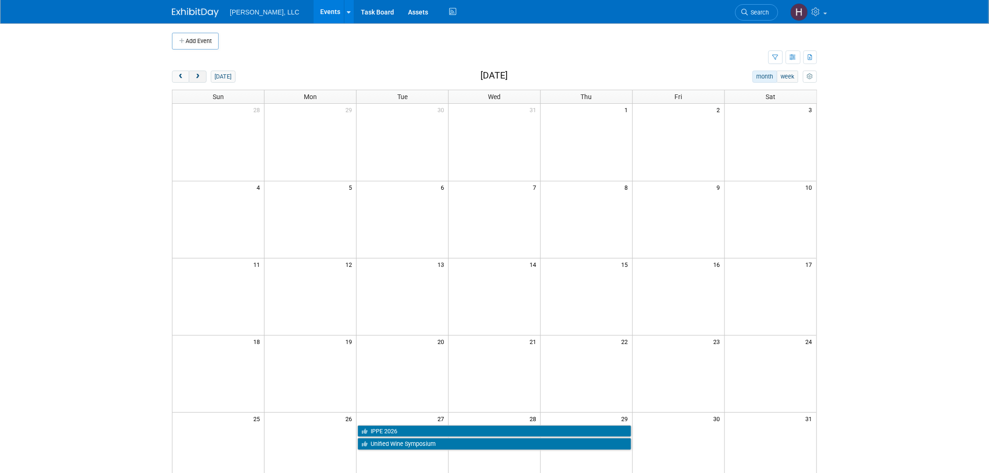
click at [196, 78] on span "next" at bounding box center [197, 77] width 7 height 6
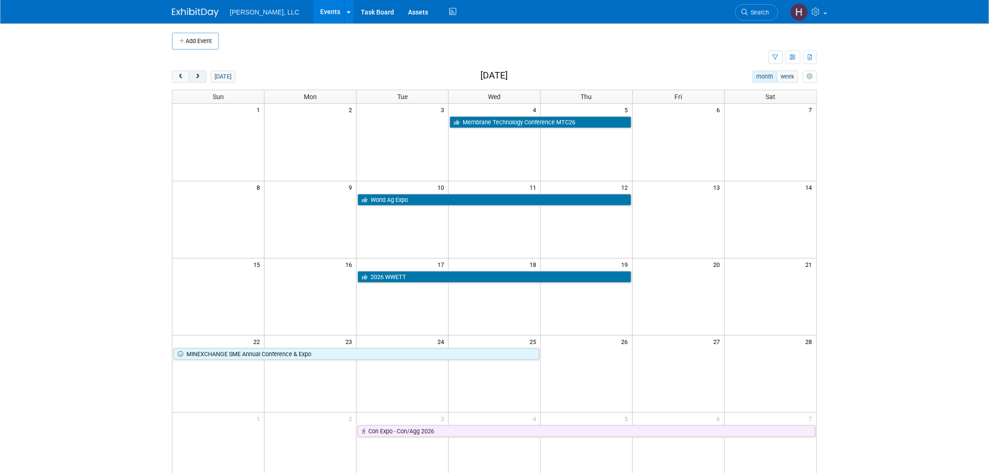
click at [195, 76] on span "next" at bounding box center [197, 77] width 7 height 6
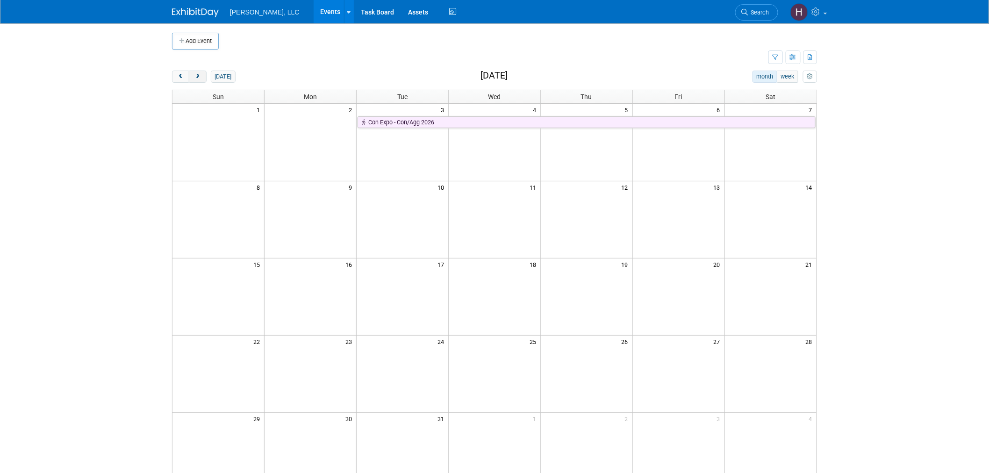
click at [195, 76] on span "next" at bounding box center [197, 77] width 7 height 6
